Goal: Find specific page/section: Find specific page/section

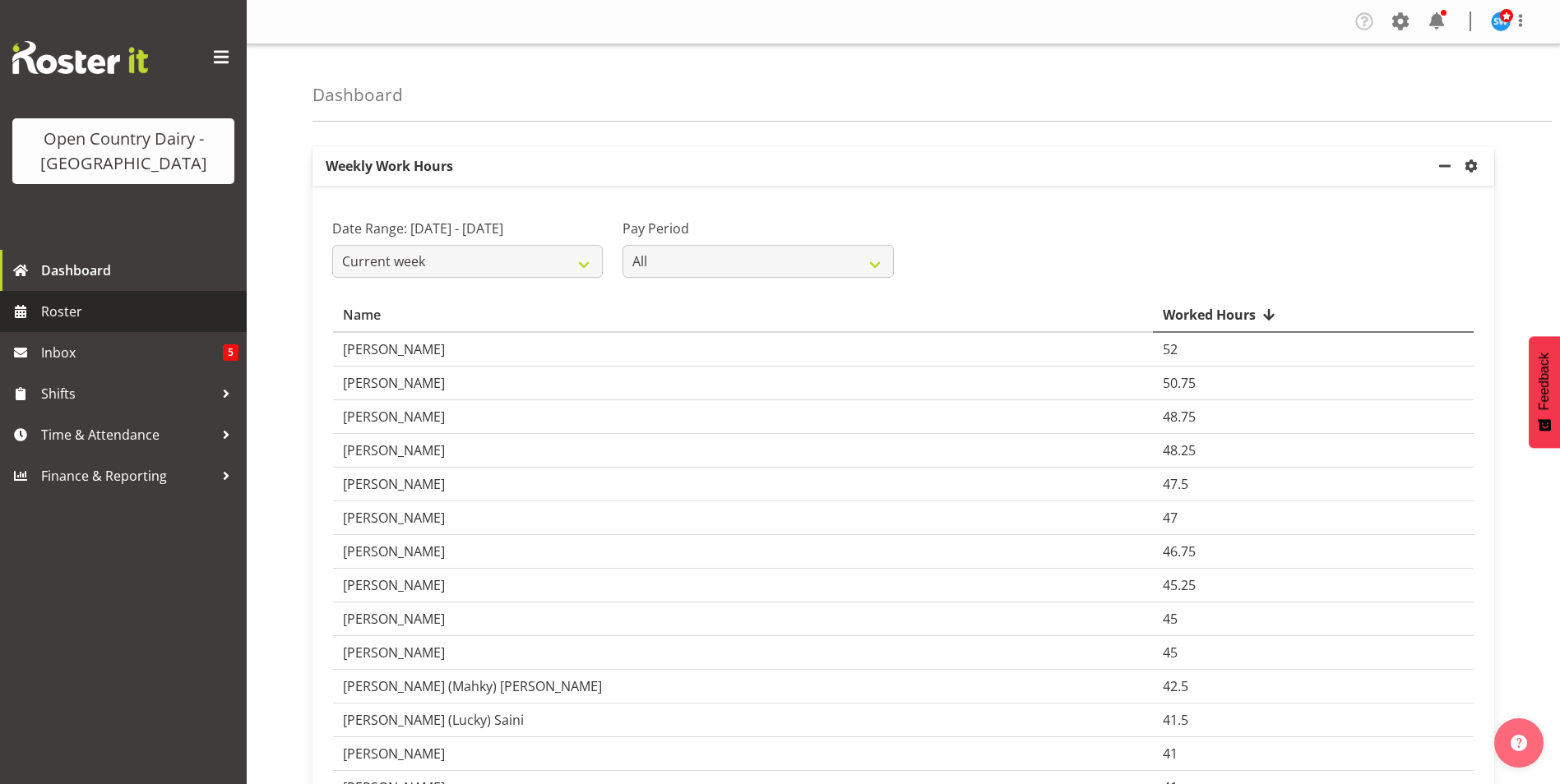
click at [65, 307] on span "Roster" at bounding box center [140, 311] width 197 height 25
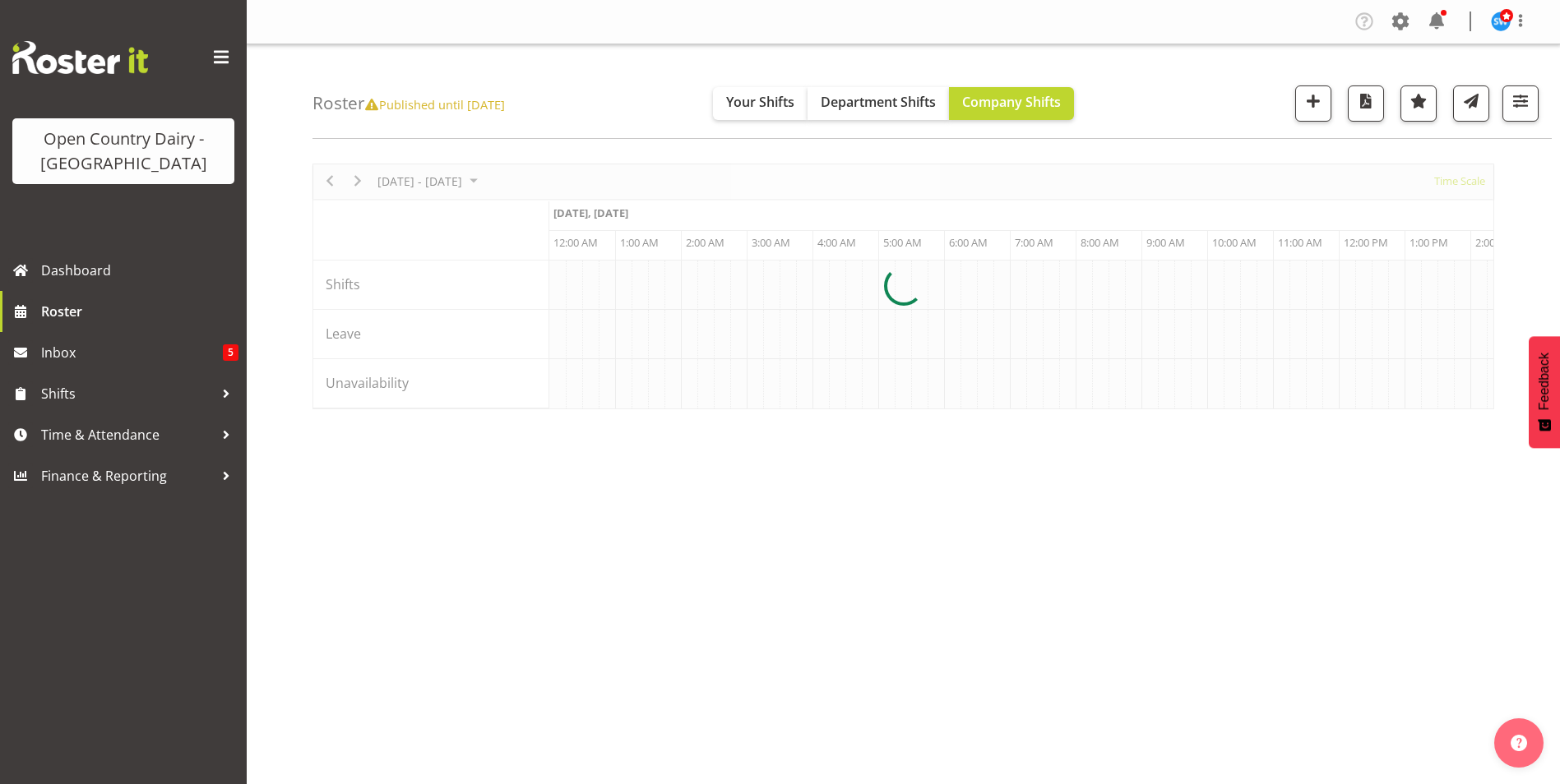
scroll to position [0, 4736]
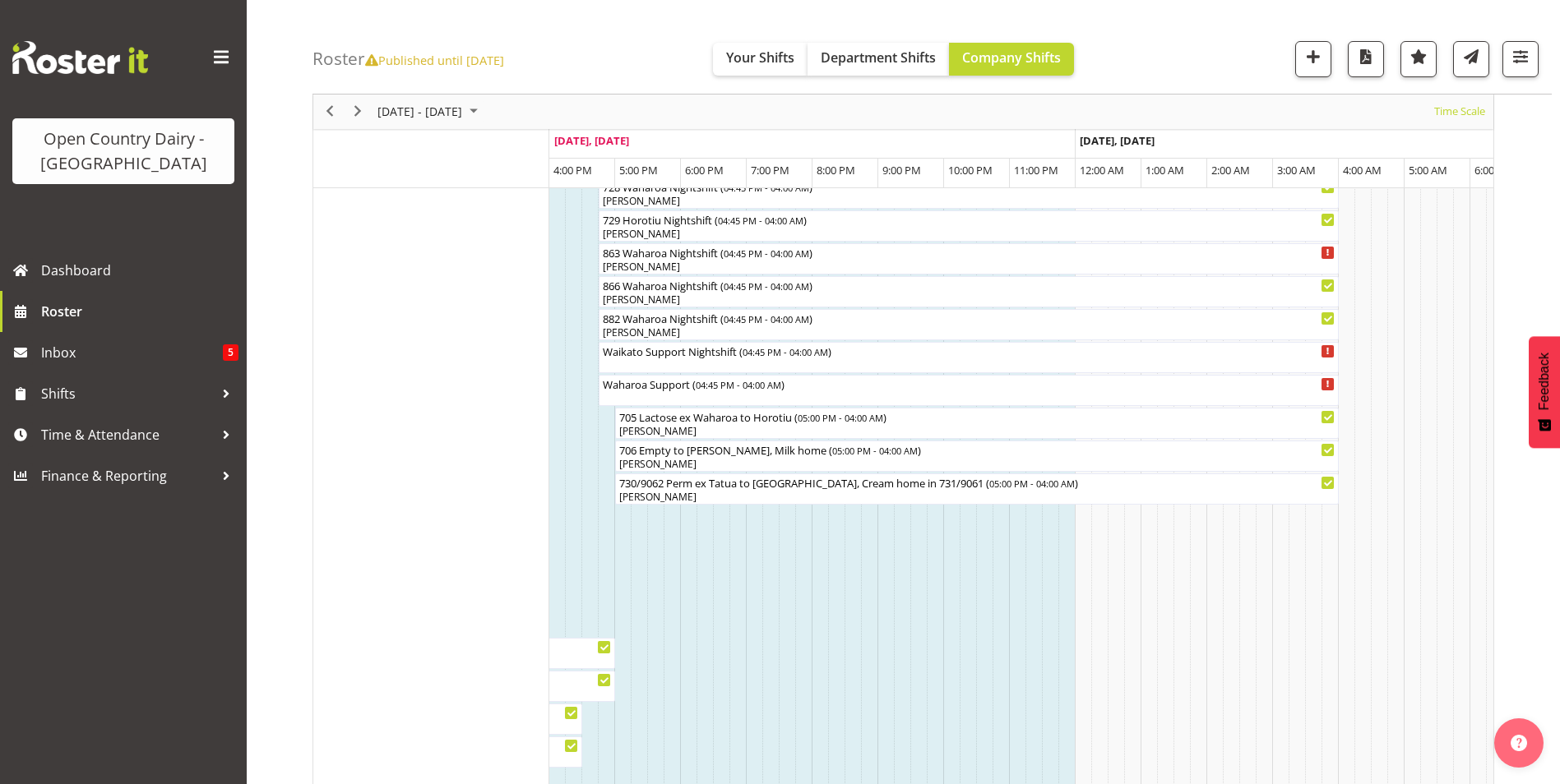
scroll to position [1232, 0]
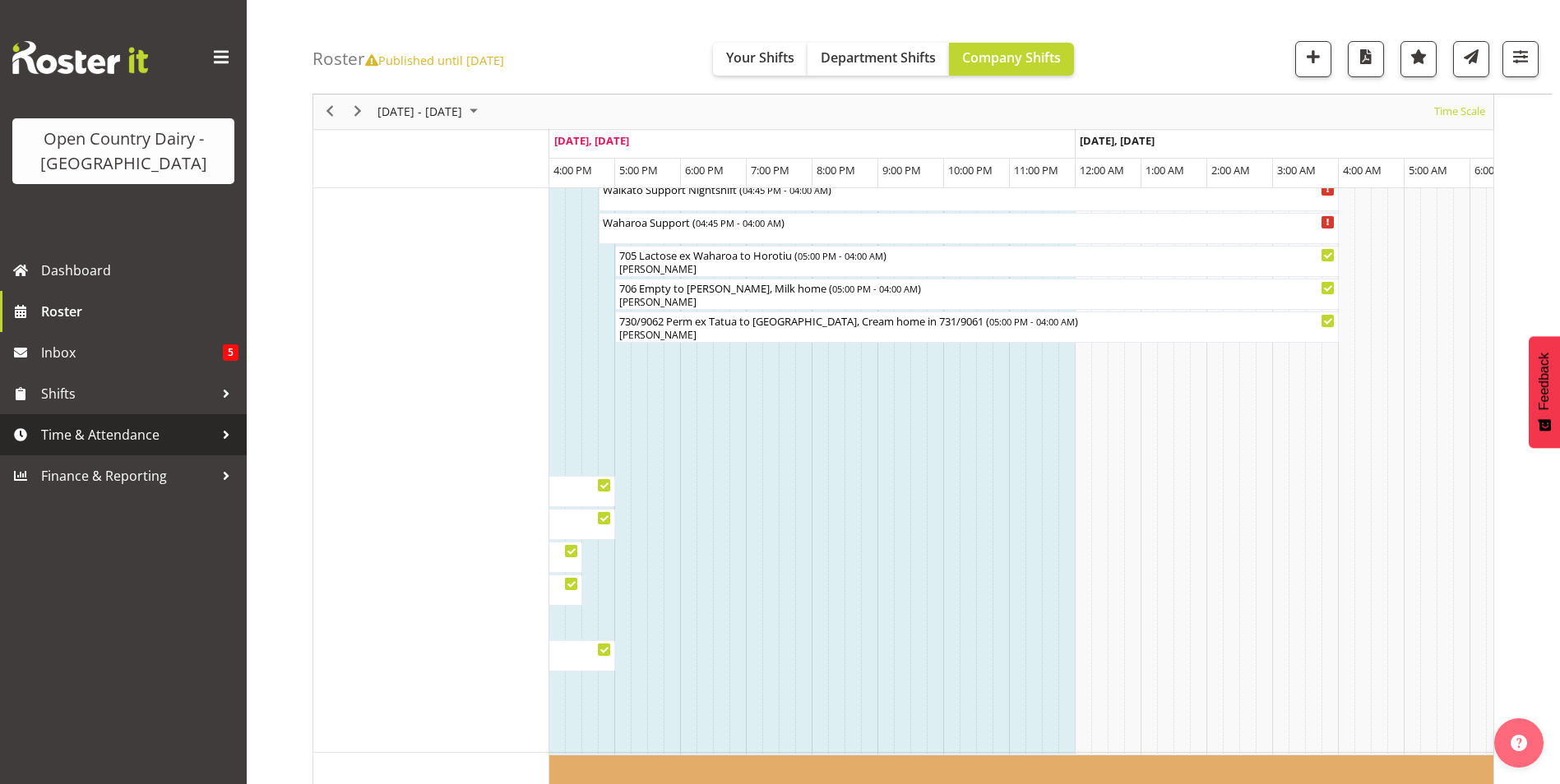
click at [126, 431] on span "Time & Attendance" at bounding box center [127, 434] width 172 height 25
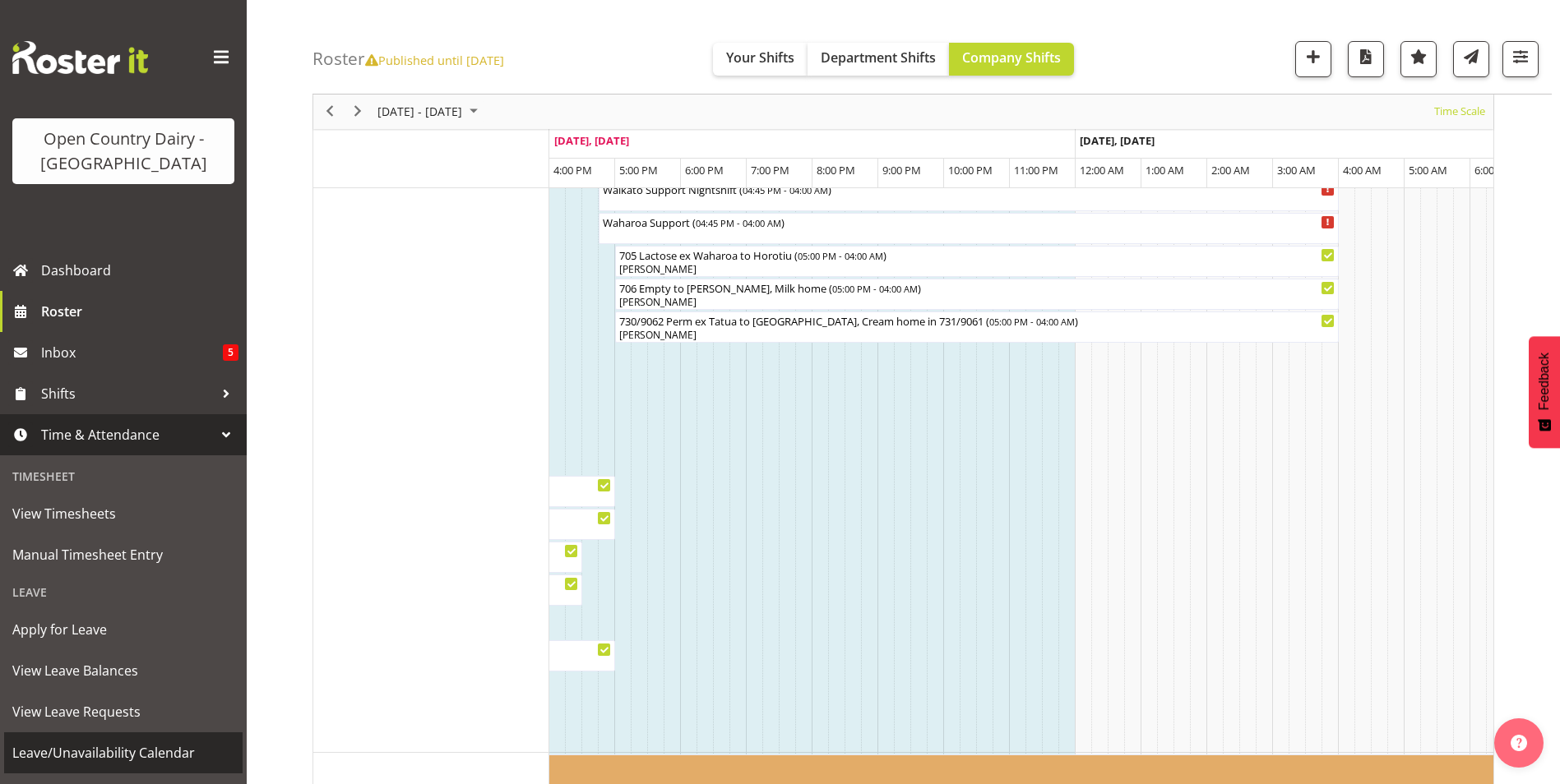
click at [156, 748] on span "Leave/Unavailability Calendar" at bounding box center [123, 752] width 222 height 25
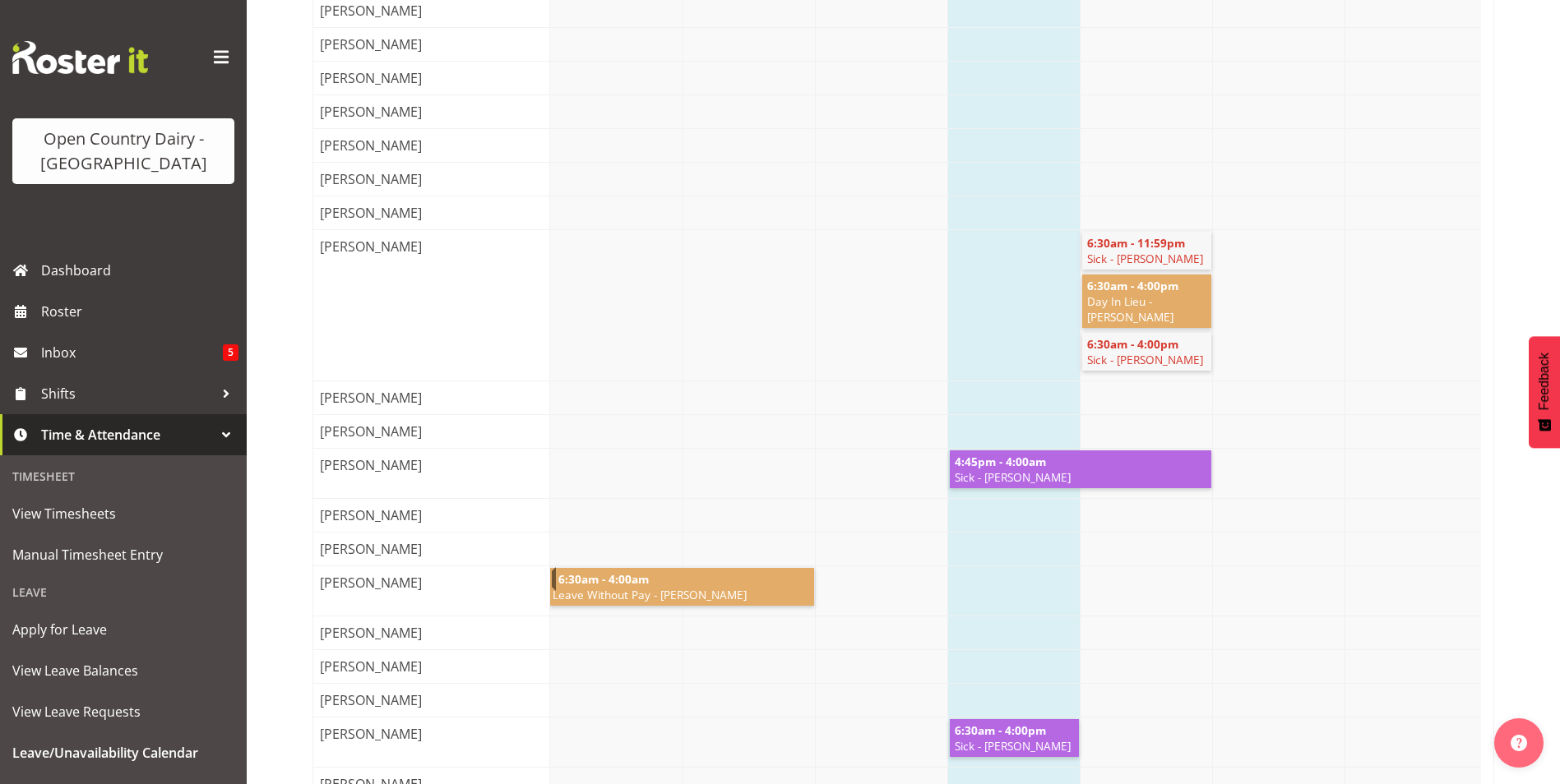
scroll to position [4838, 0]
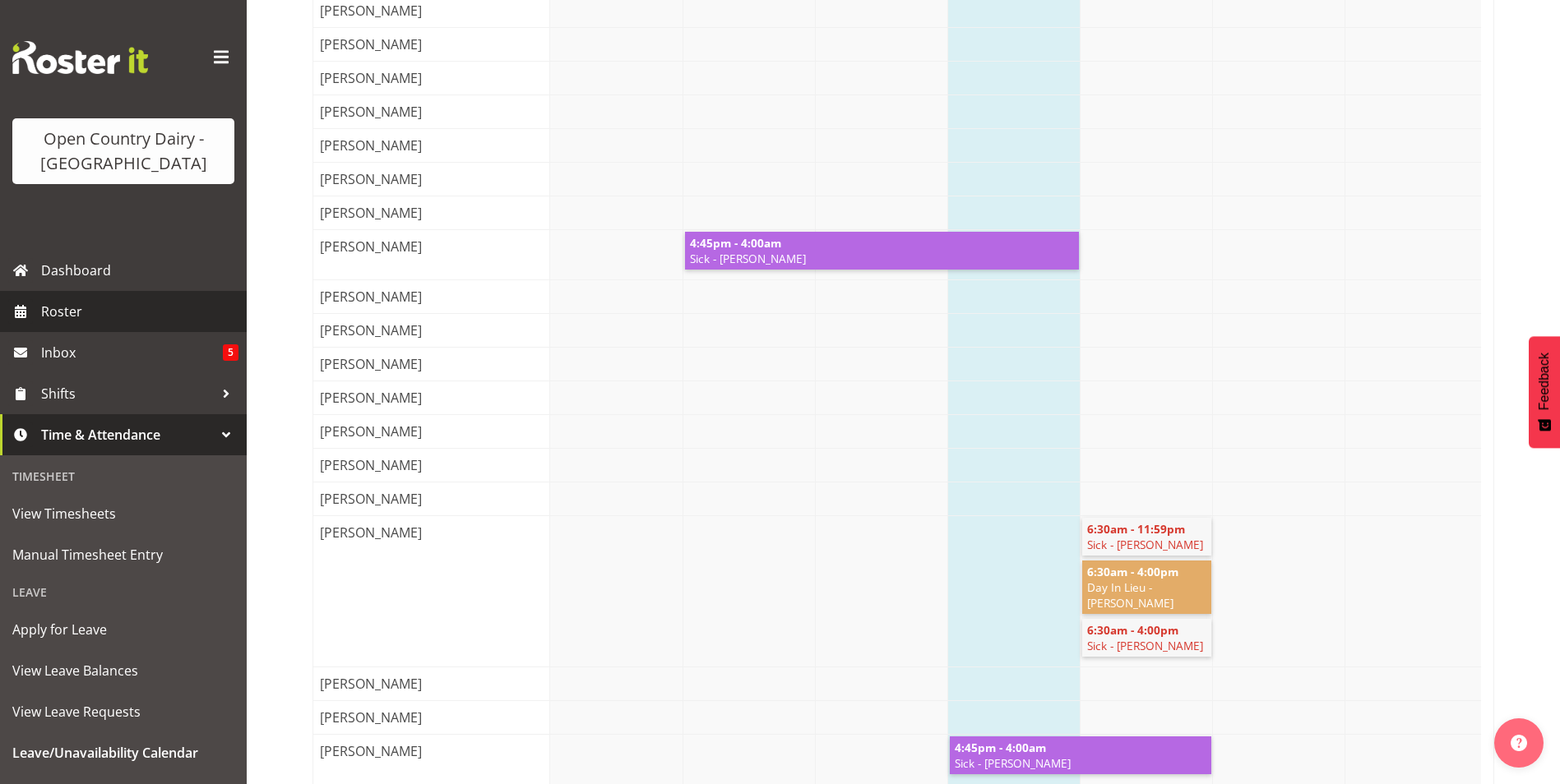
click at [81, 308] on span "Roster" at bounding box center [140, 311] width 197 height 25
